Goal: Find specific page/section: Find specific page/section

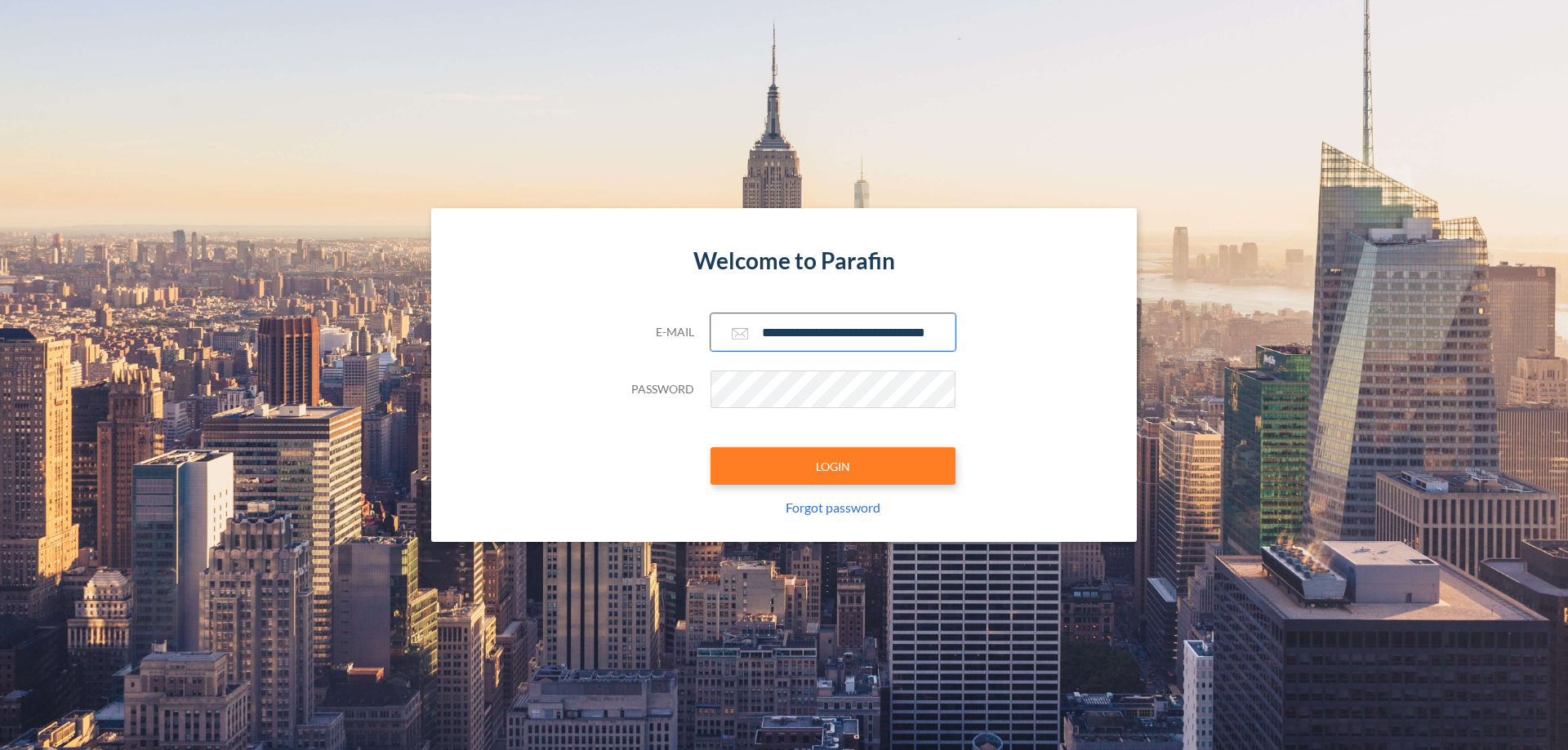
type input "**********"
click at [833, 466] on button "LOGIN" at bounding box center [832, 465] width 245 height 38
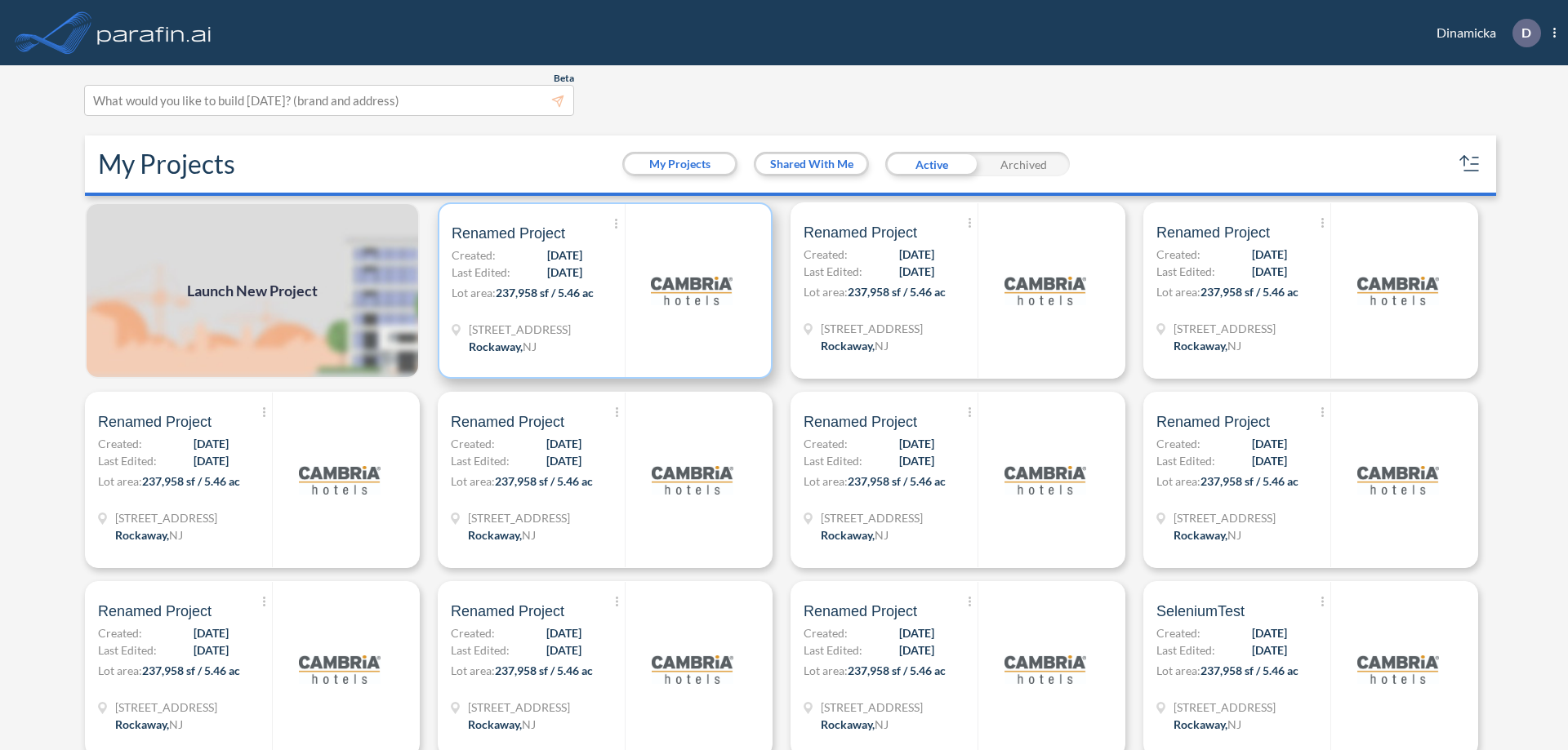
scroll to position [4, 0]
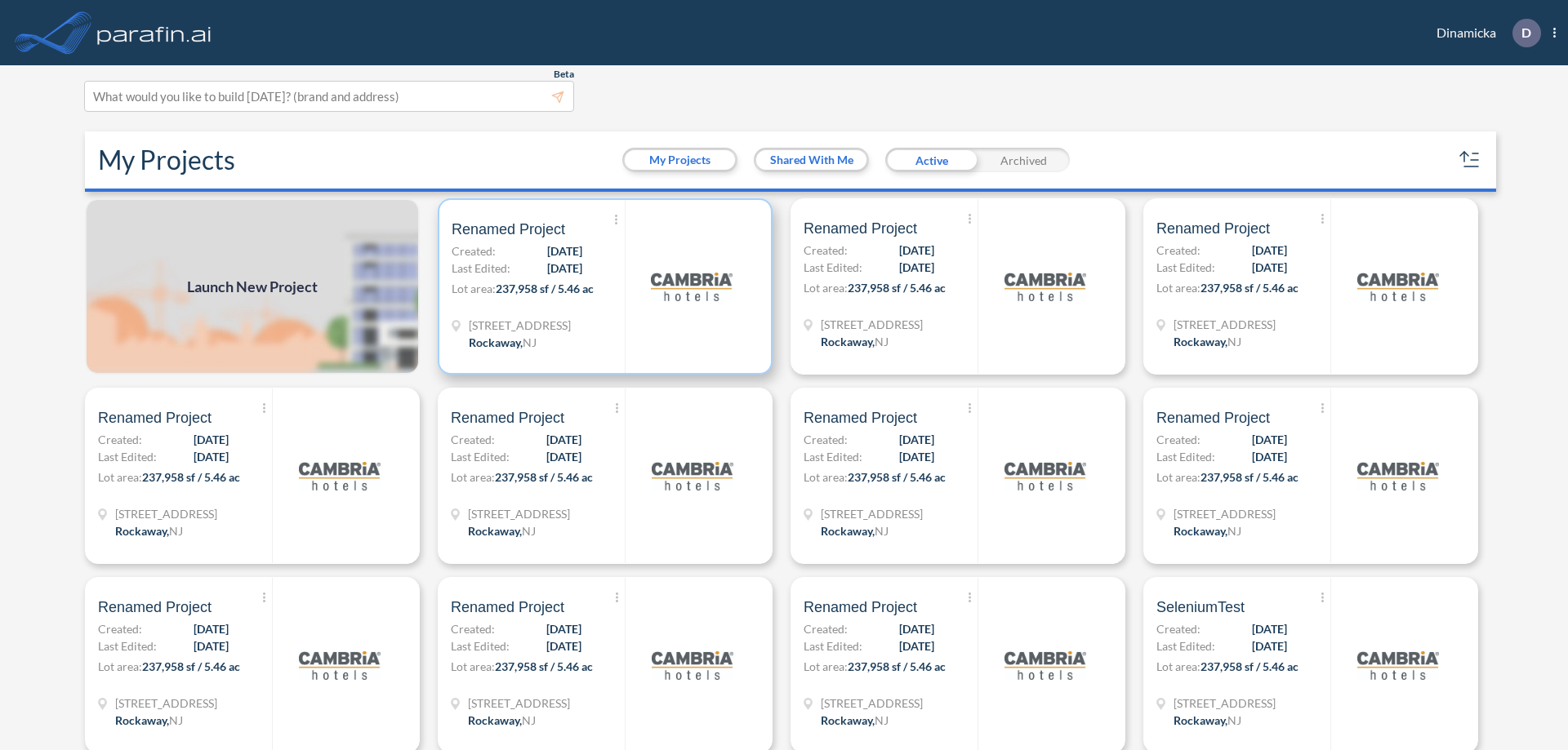
click at [602, 286] on p "Lot area: 237,958 sf / 5.46 ac" at bounding box center [538, 291] width 173 height 23
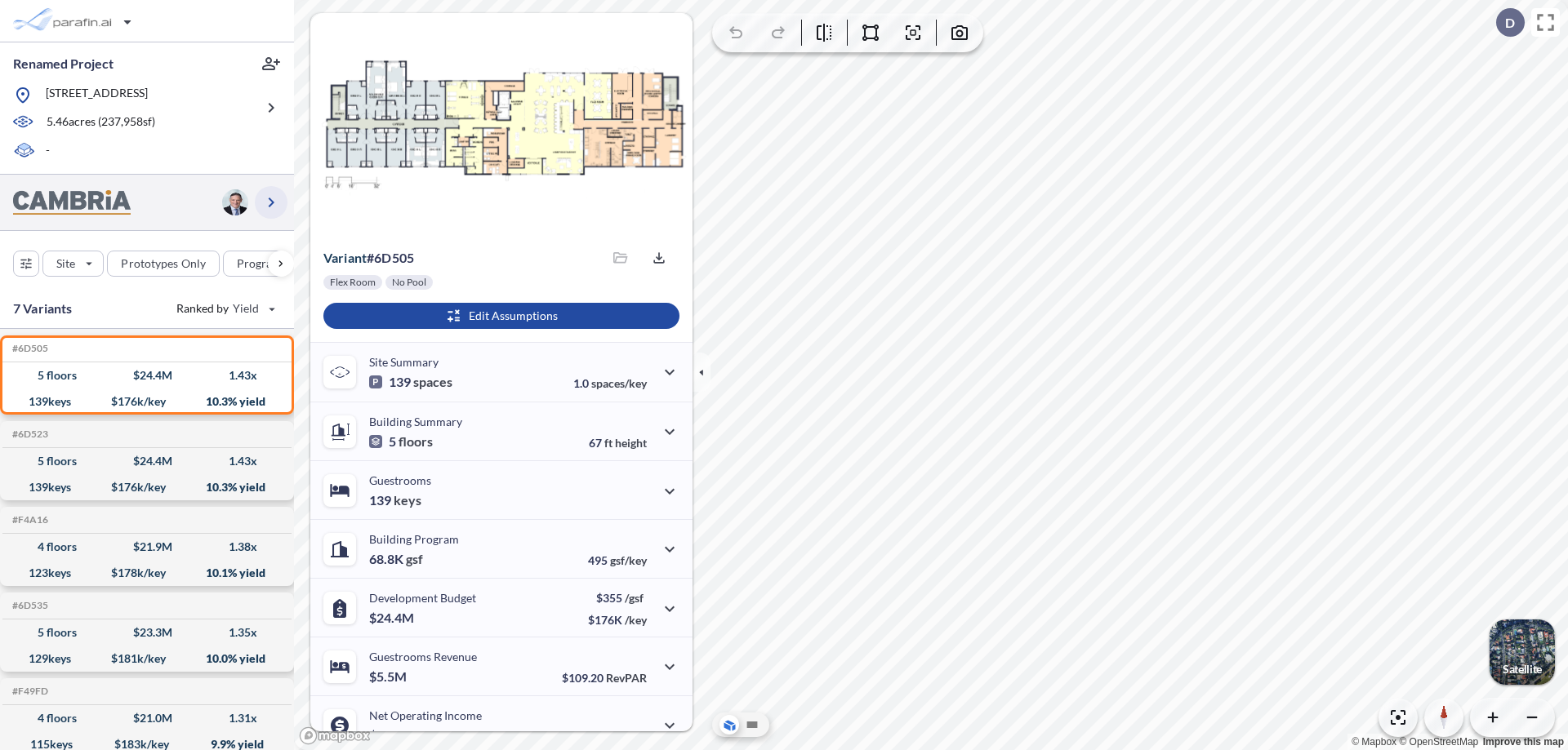
click at [271, 201] on icon "button" at bounding box center [271, 202] width 19 height 19
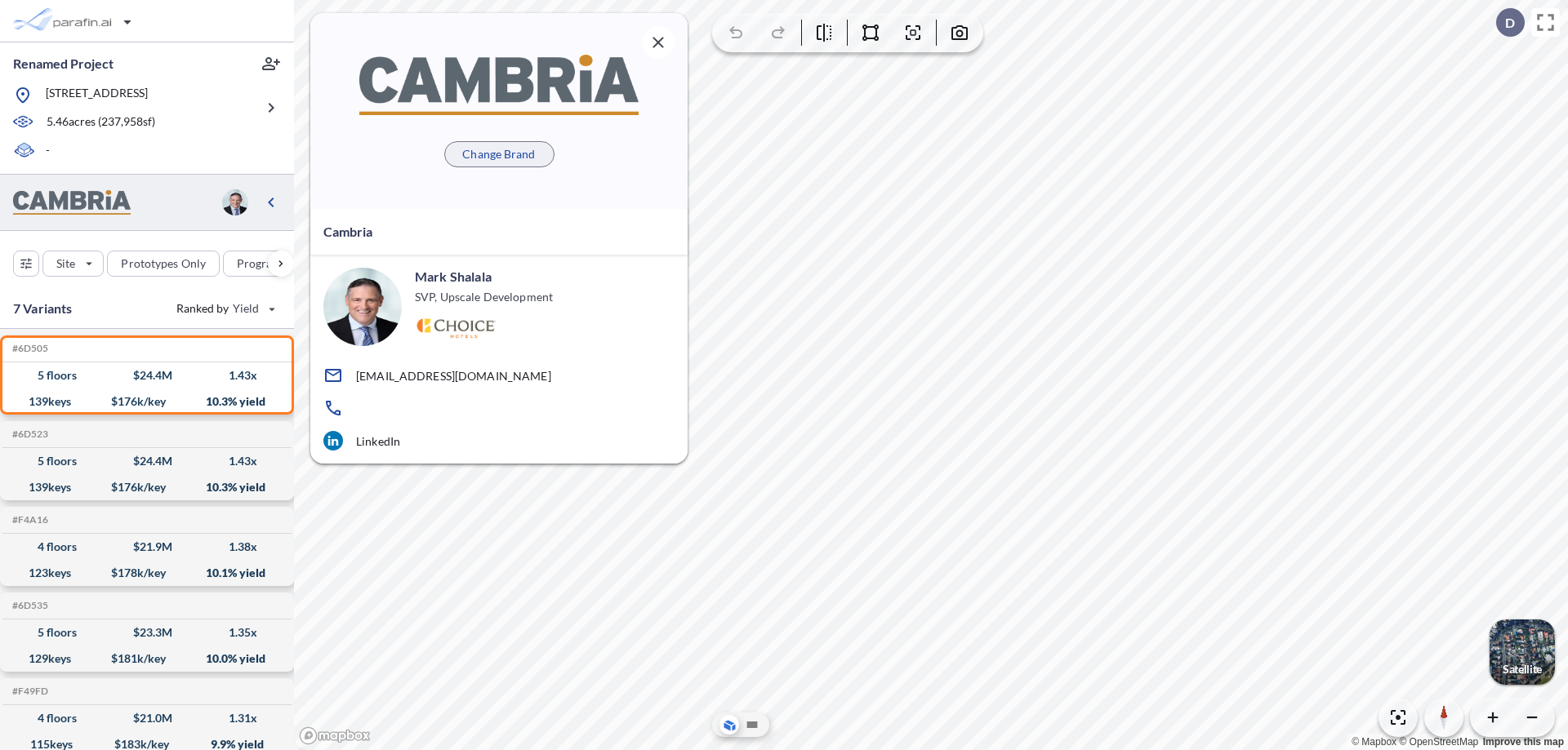
click at [499, 154] on p "Change Brand" at bounding box center [498, 154] width 73 height 16
